Goal: Task Accomplishment & Management: Use online tool/utility

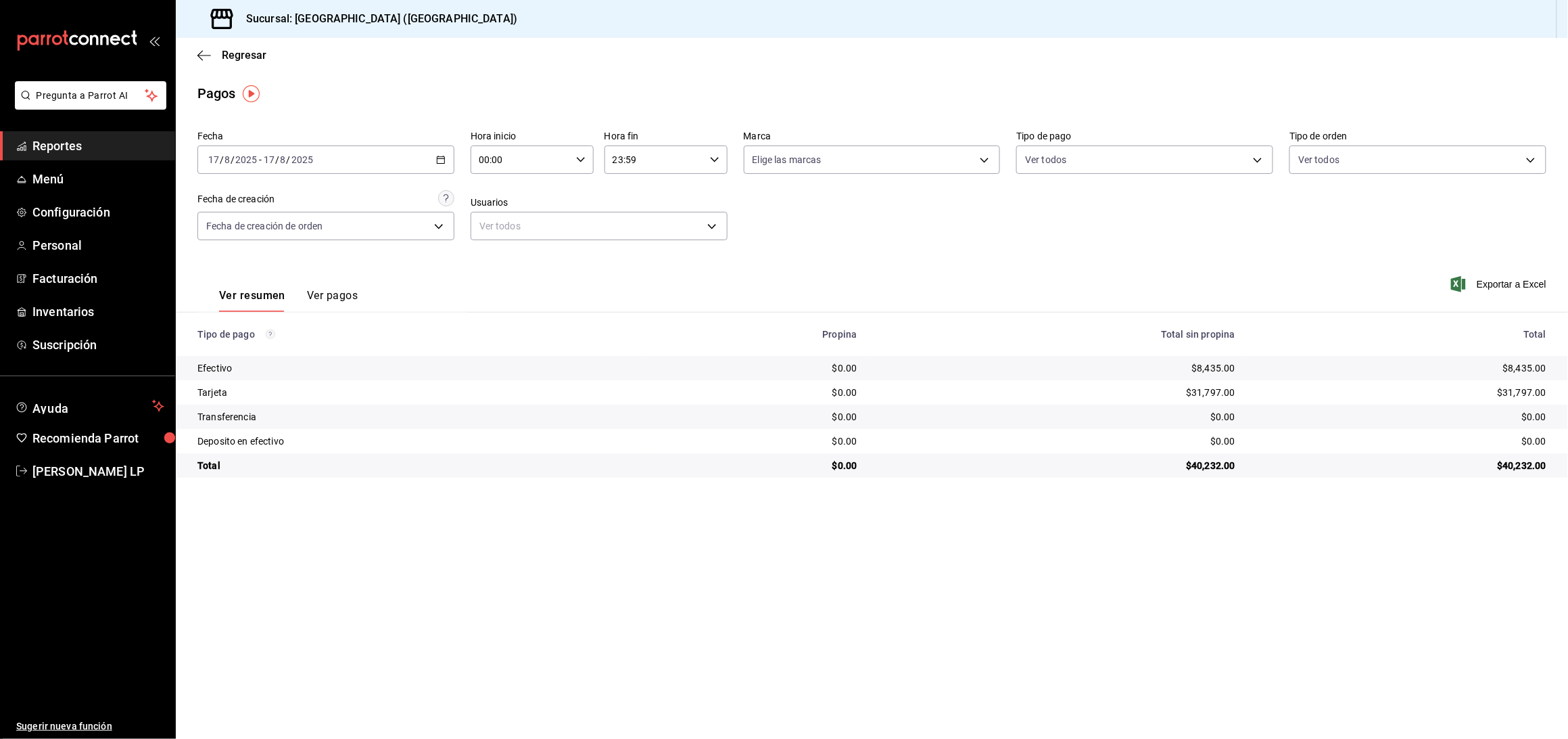
click at [438, 155] on icon "button" at bounding box center [441, 159] width 10 height 10
click at [284, 347] on span "Rango de fechas" at bounding box center [261, 353] width 105 height 14
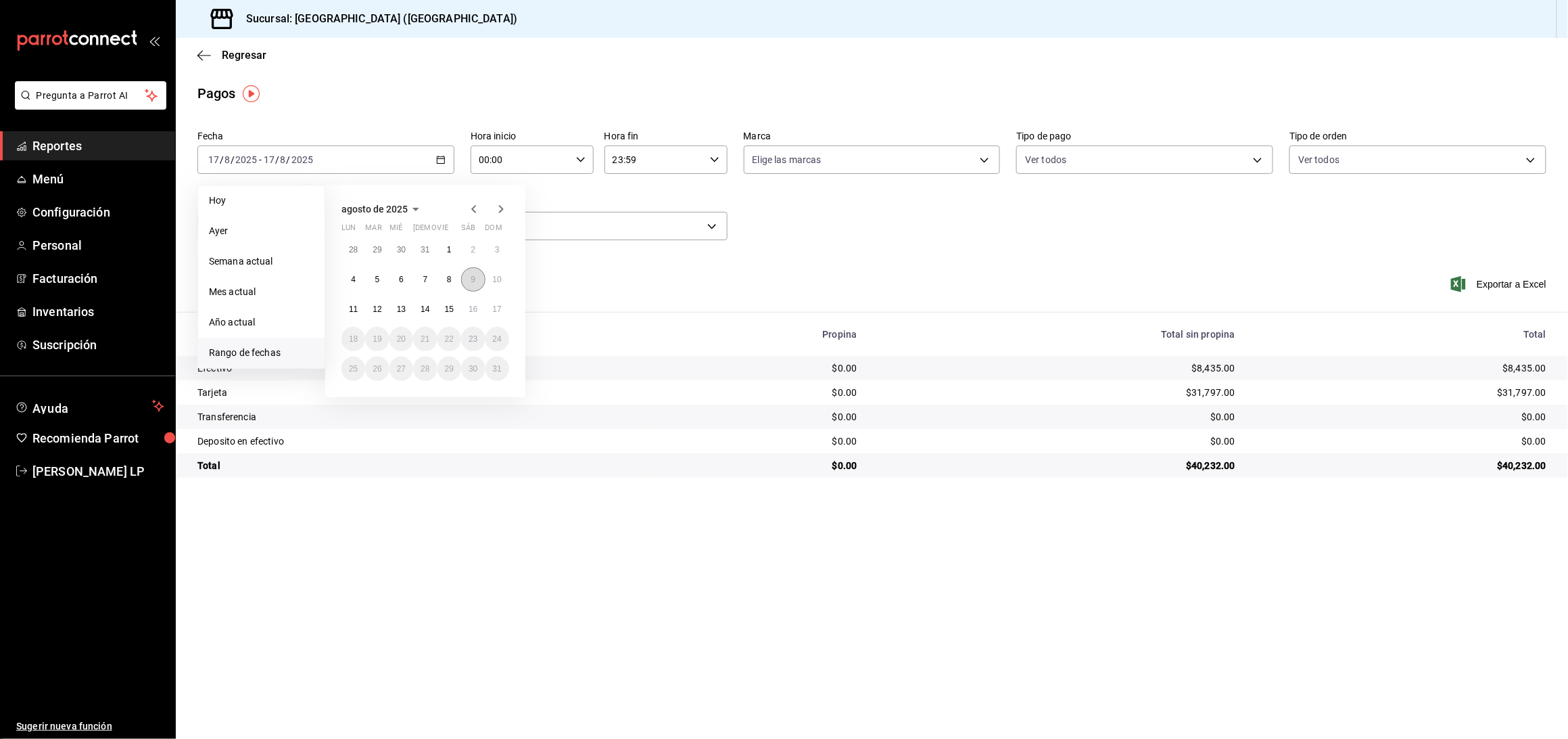
click at [467, 283] on button "9" at bounding box center [473, 279] width 24 height 25
click at [469, 283] on button "9" at bounding box center [473, 279] width 24 height 25
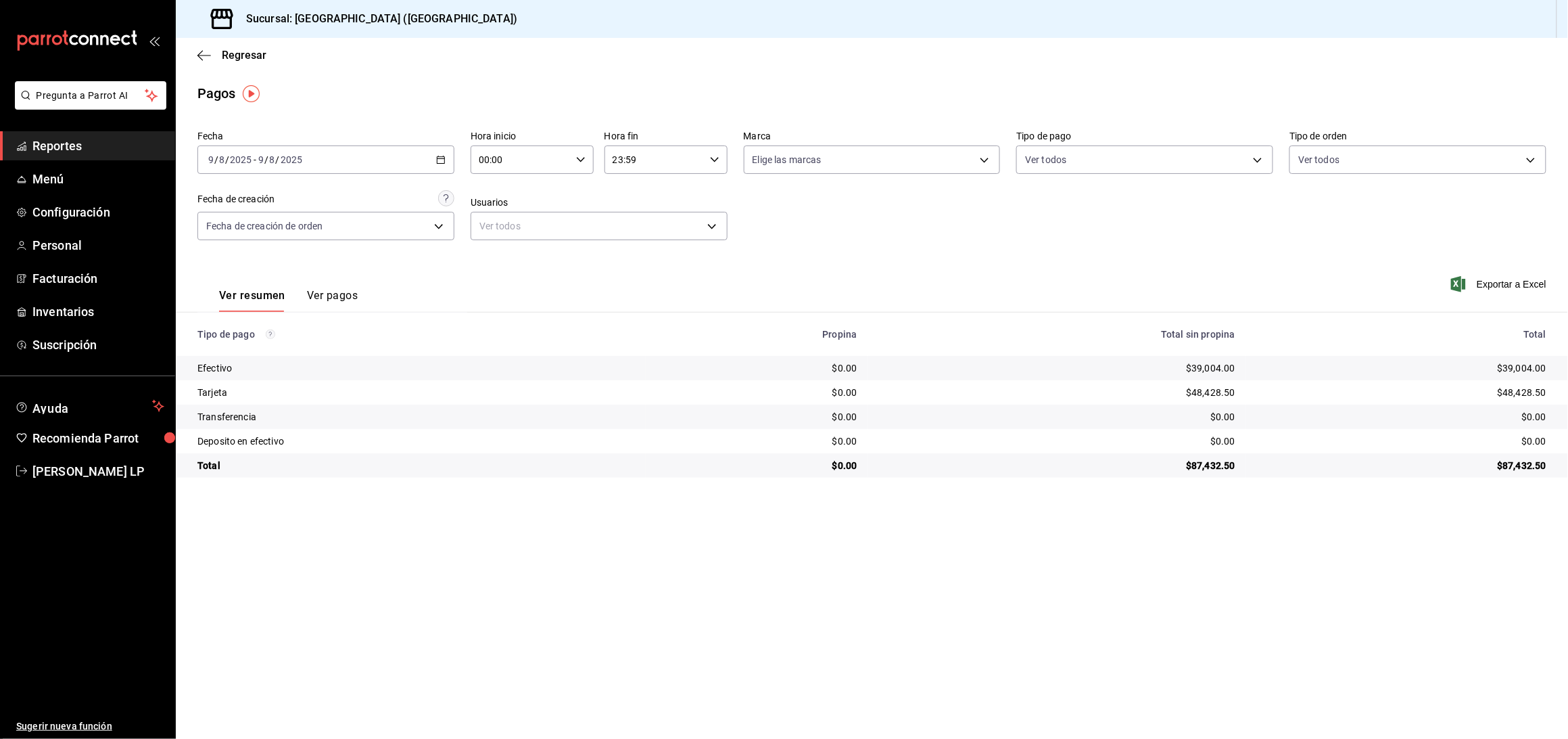
click at [327, 292] on button "Ver pagos" at bounding box center [332, 300] width 50 height 23
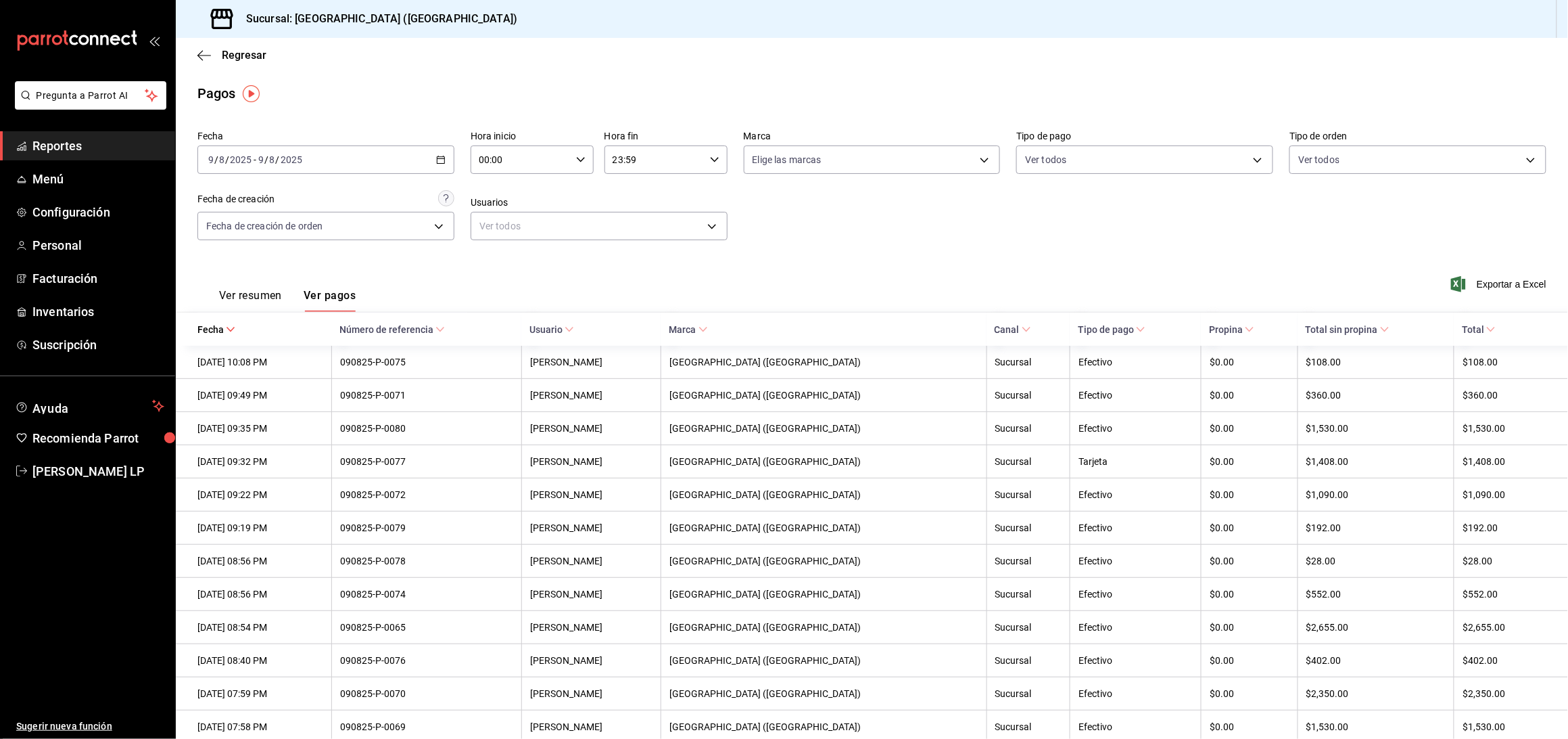
click at [54, 144] on span "Reportes" at bounding box center [99, 146] width 132 height 18
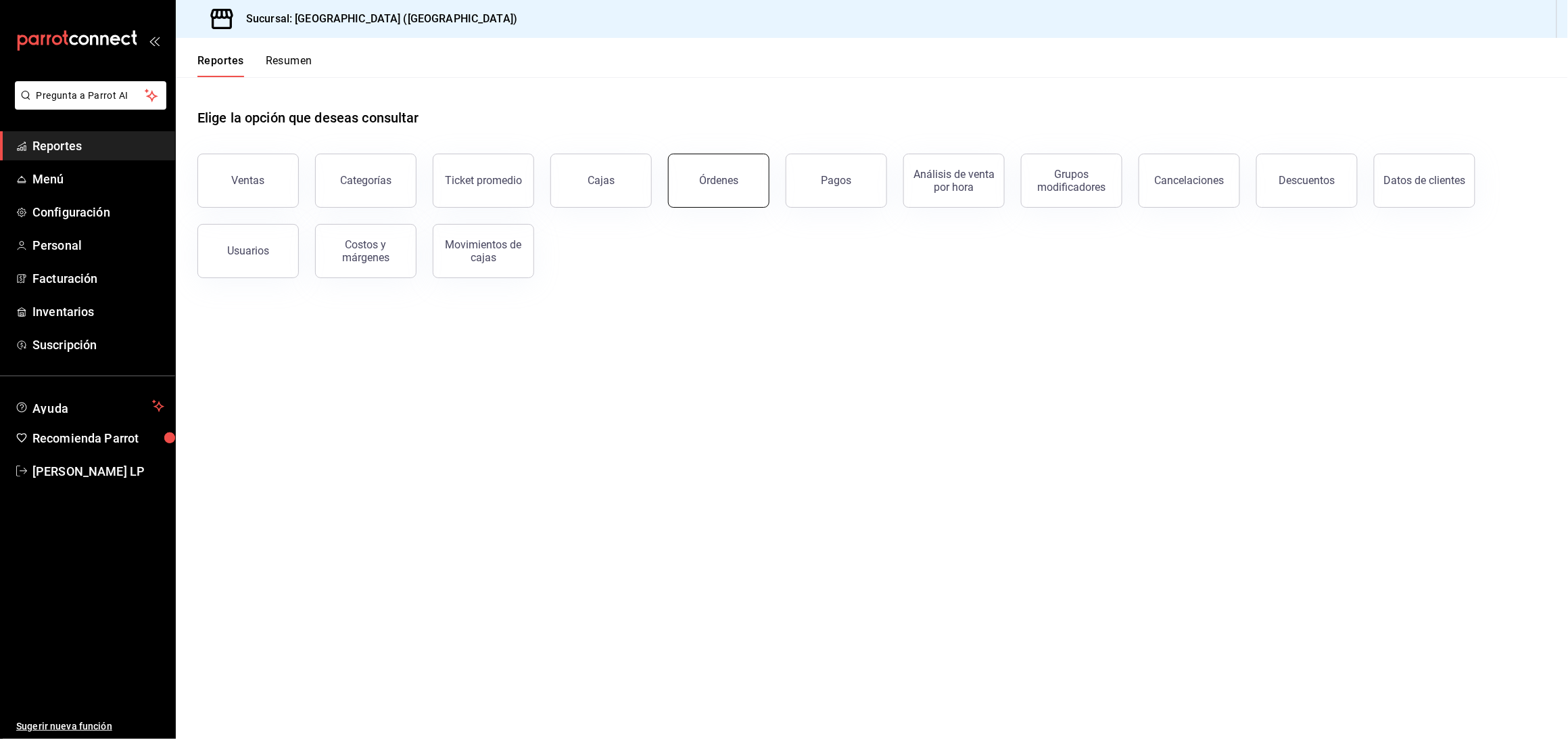
click at [750, 196] on button "Órdenes" at bounding box center [718, 180] width 101 height 54
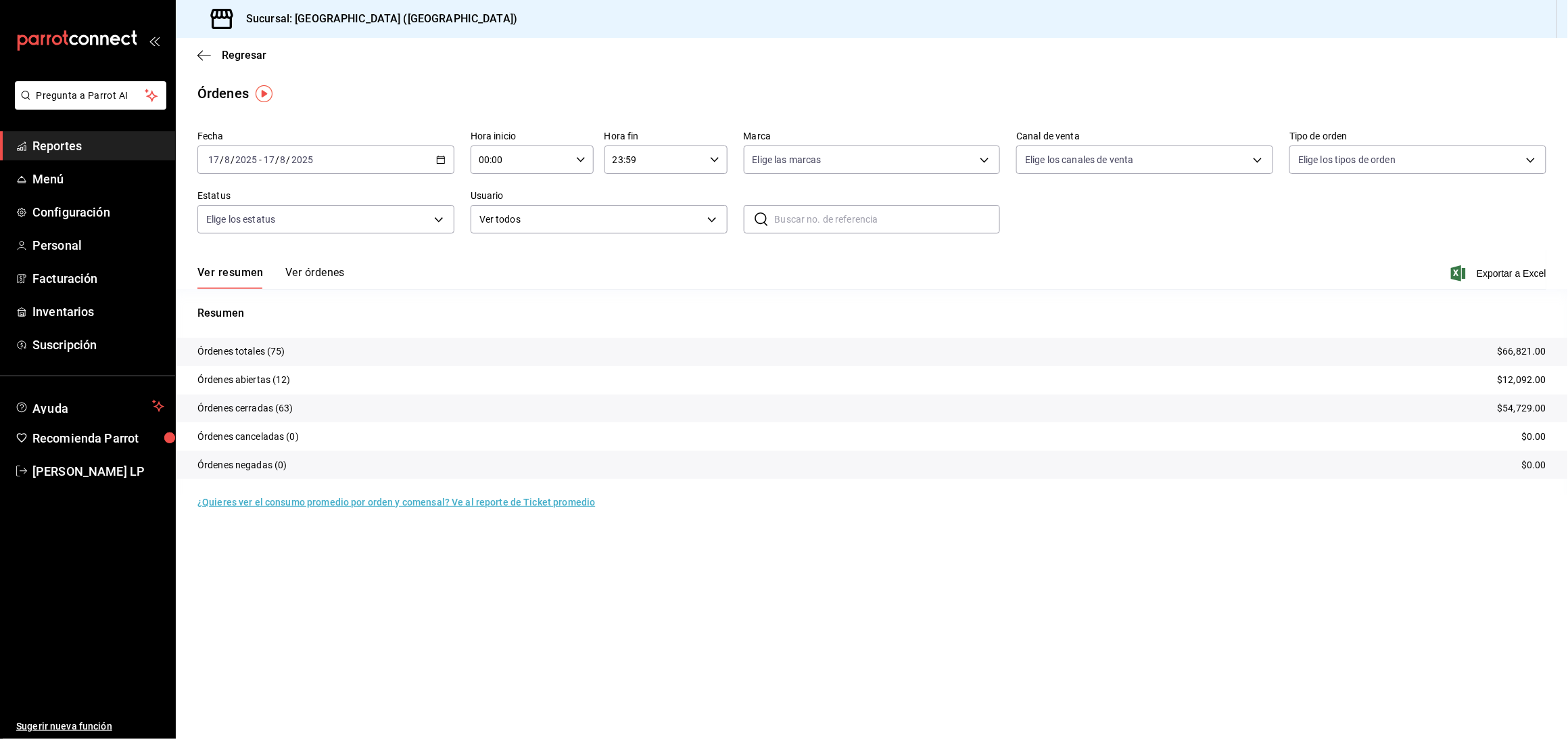
click at [329, 277] on button "Ver órdenes" at bounding box center [315, 277] width 59 height 23
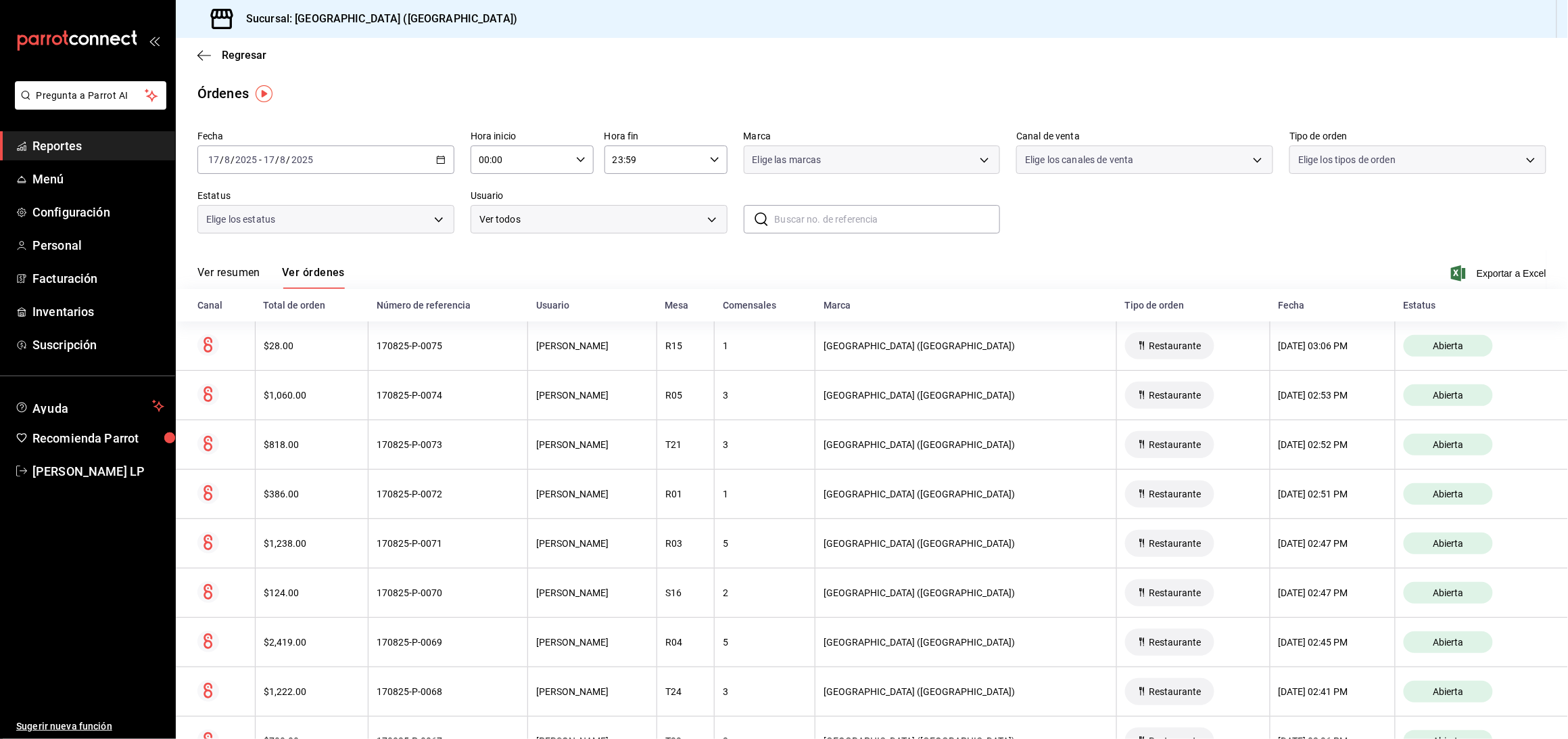
click at [438, 158] on \(Stroke\) "button" at bounding box center [441, 158] width 7 height 1
click at [256, 350] on span "Rango de fechas" at bounding box center [261, 353] width 105 height 14
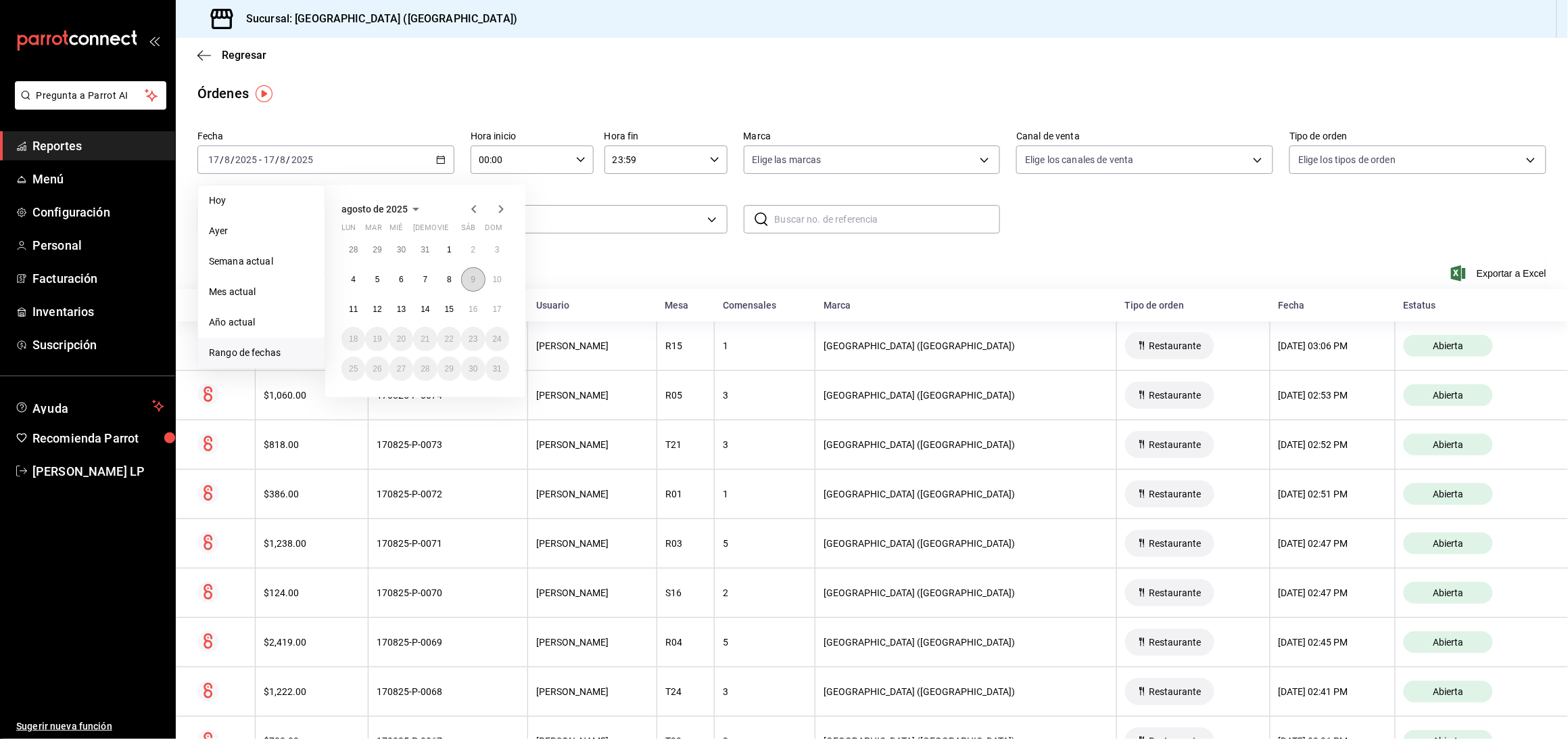
click at [470, 284] on button "9" at bounding box center [473, 279] width 24 height 25
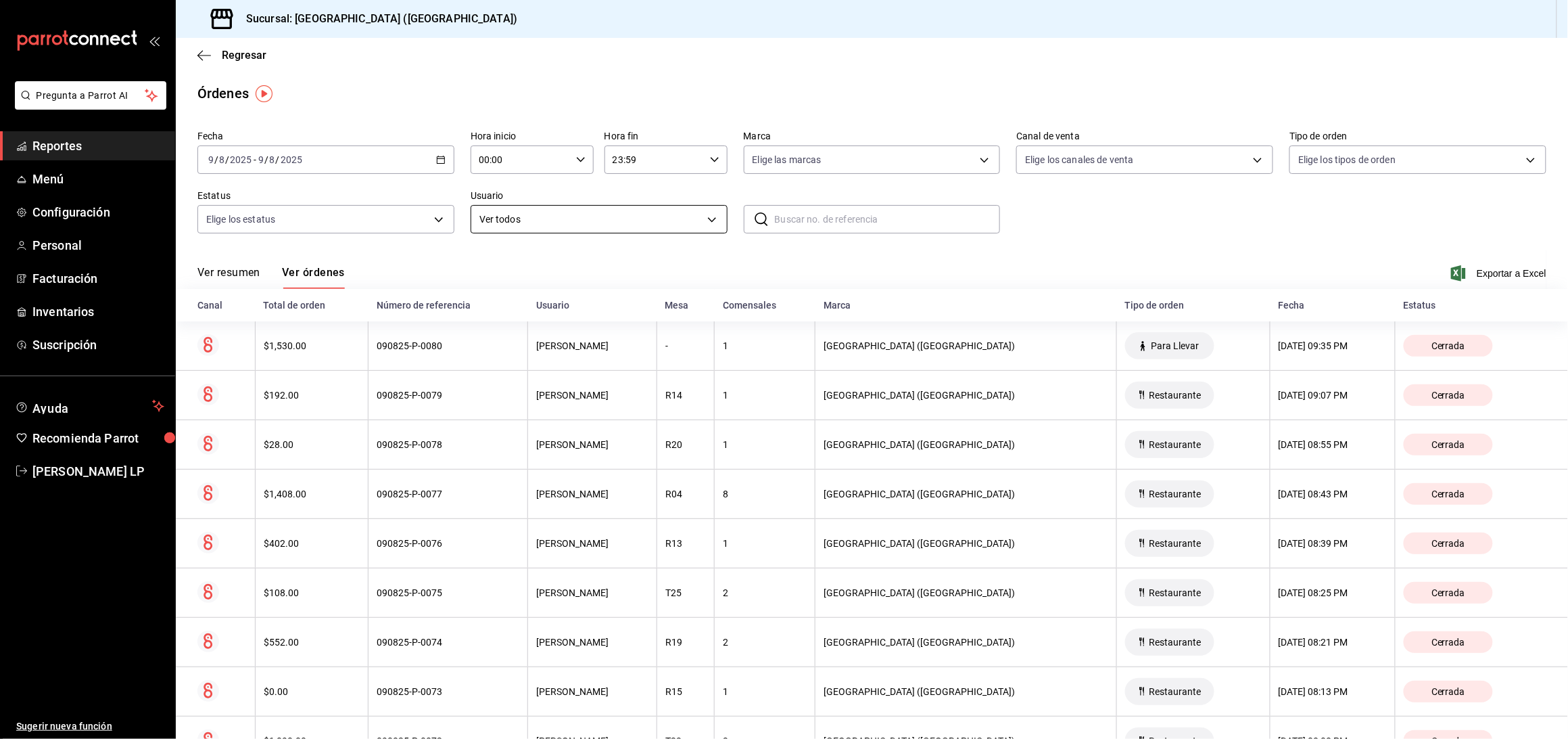
click at [563, 225] on body "Pregunta a Parrot AI Reportes Menú Configuración Personal Facturación Inventari…" at bounding box center [784, 369] width 1568 height 739
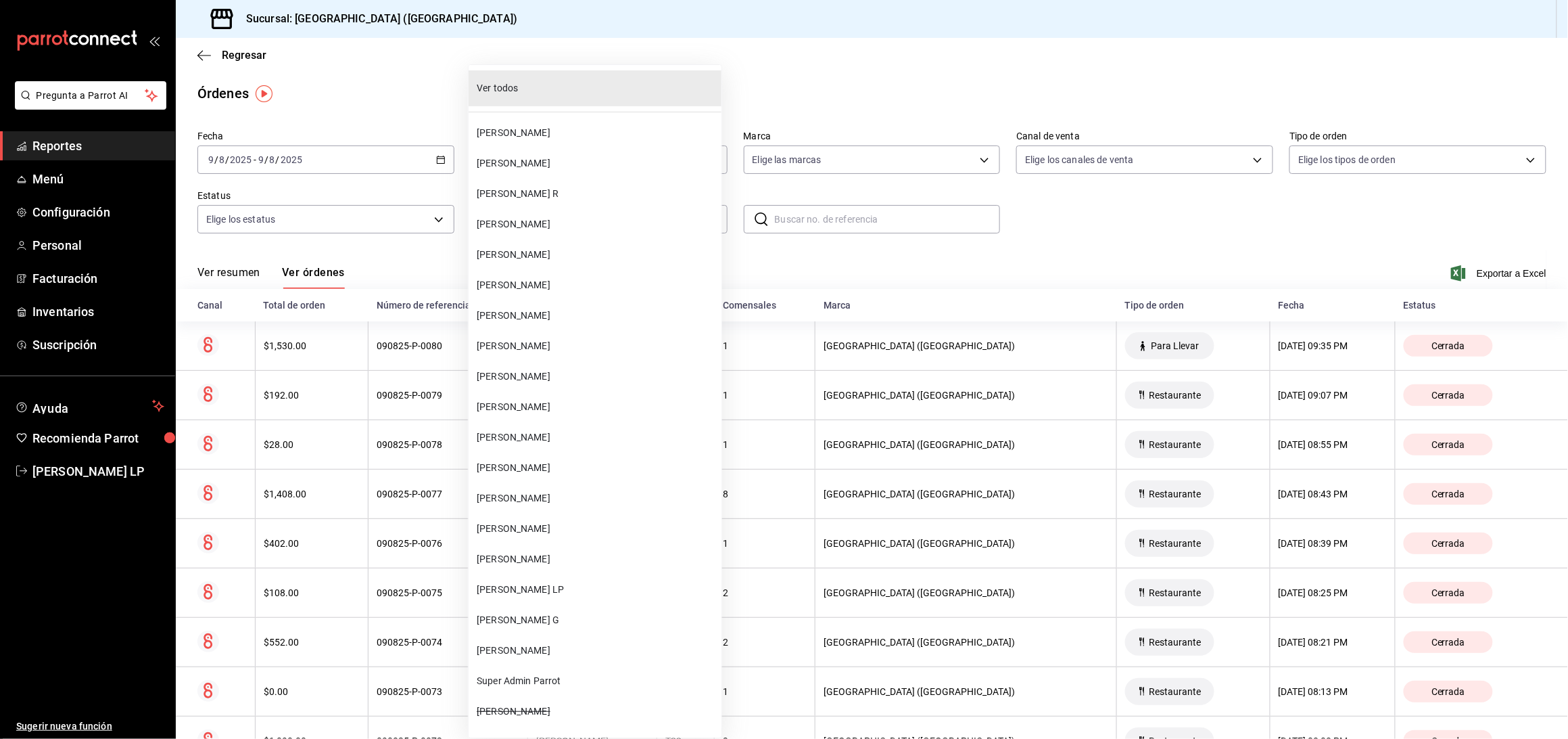
click at [1138, 251] on div at bounding box center [784, 369] width 1568 height 739
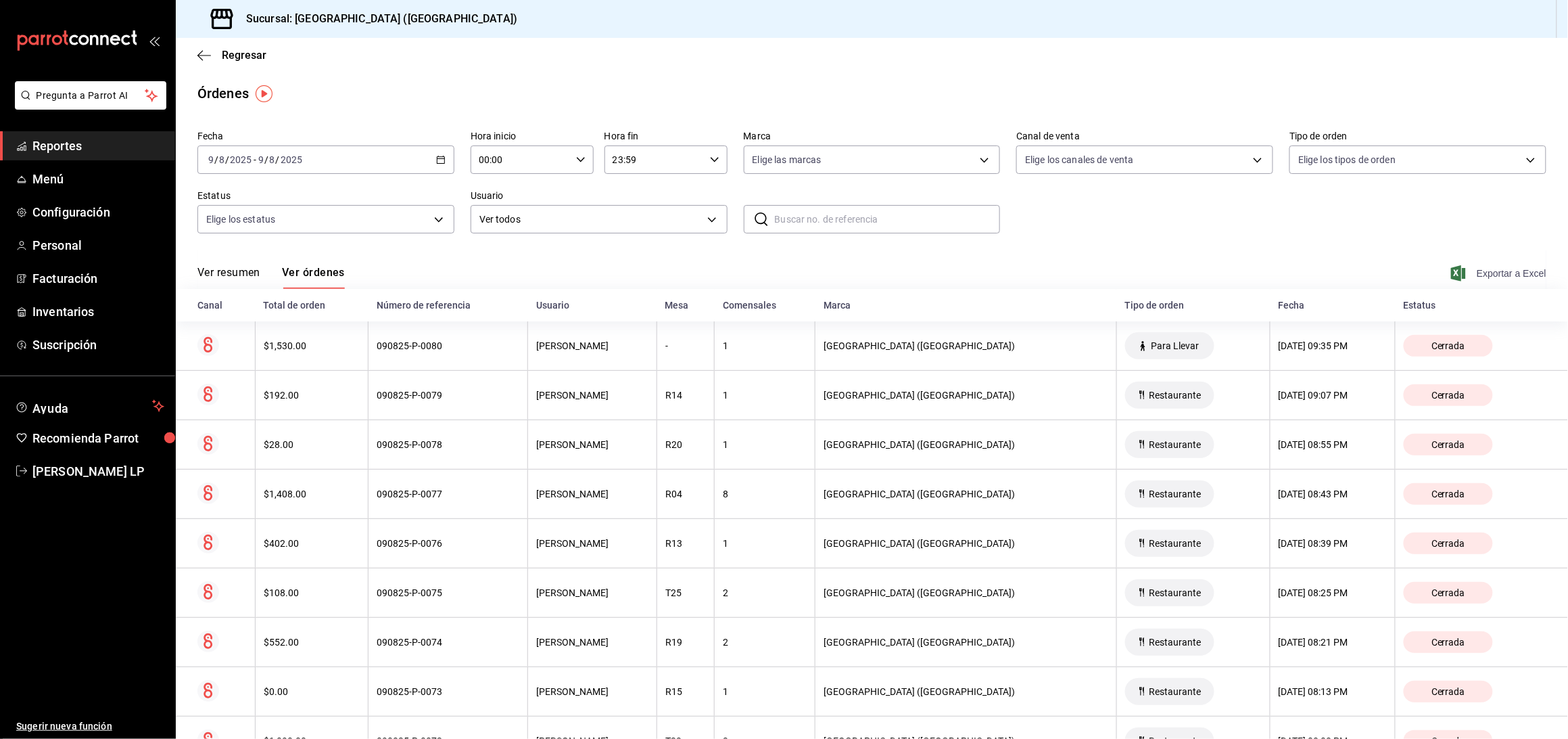
click at [1472, 265] on span "Exportar a Excel" at bounding box center [1500, 273] width 93 height 16
